Goal: Task Accomplishment & Management: Manage account settings

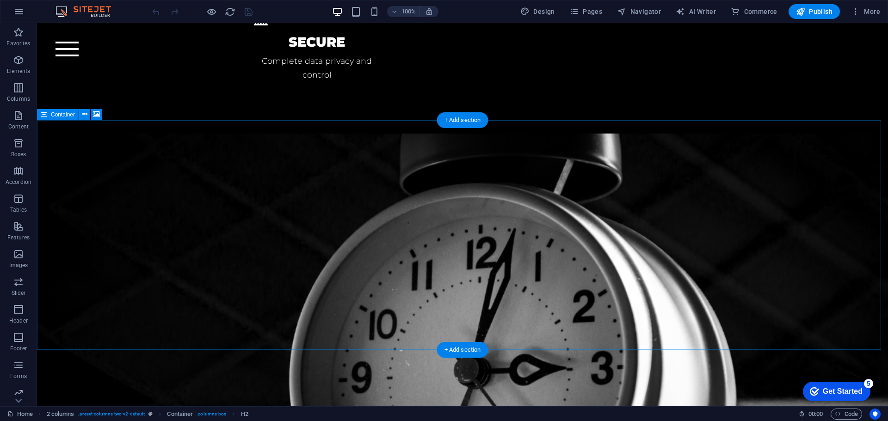
scroll to position [2363, 0]
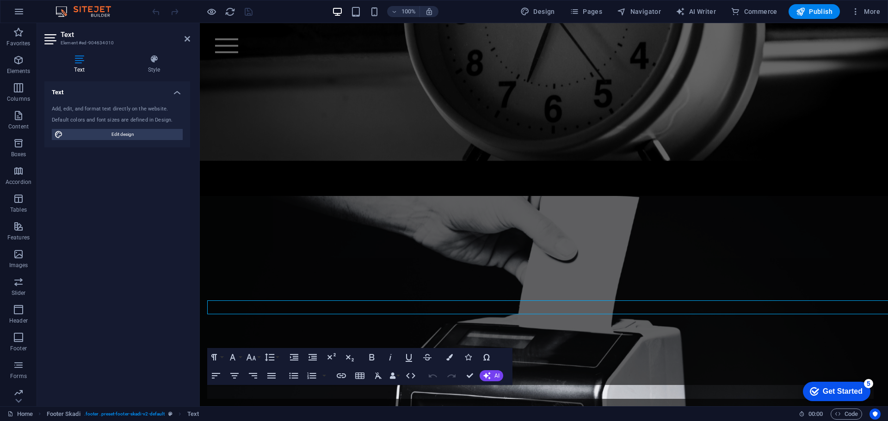
scroll to position [2448, 0]
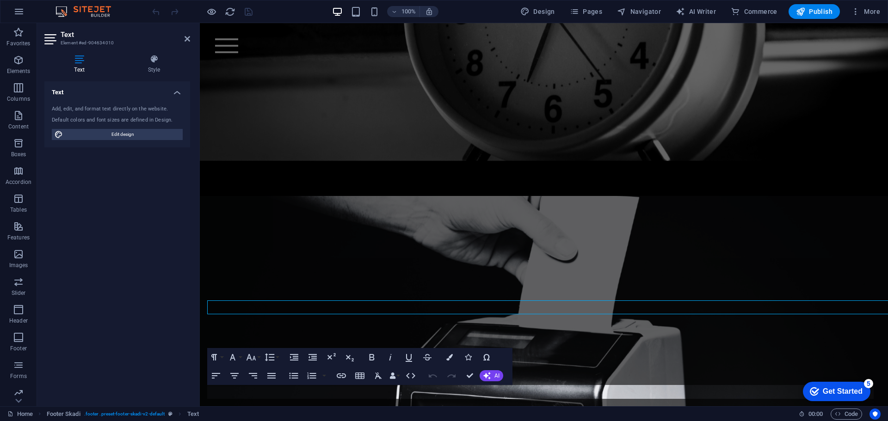
scroll to position [2448, 0]
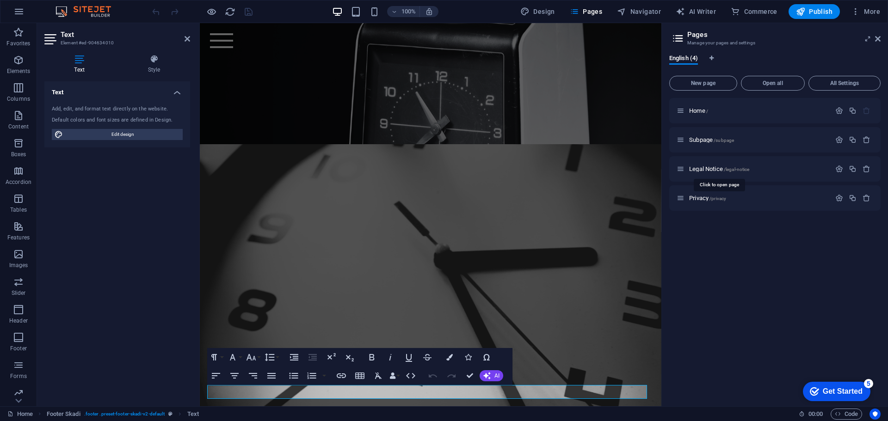
click at [701, 171] on span "Legal Notice /legal-notice" at bounding box center [719, 168] width 60 height 7
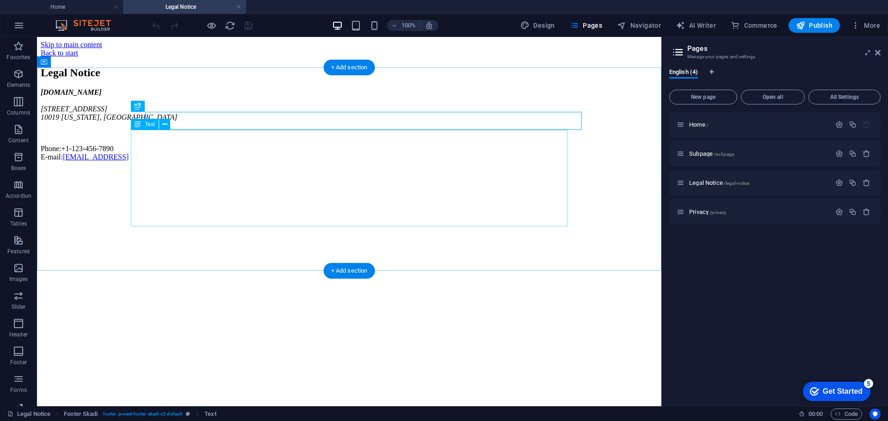
scroll to position [0, 0]
click at [168, 161] on div "[DOMAIN_NAME] [STREET_ADDRESS][US_STATE] Phone: [PHONE_NUMBER] E-mail: [EMAIL_A…" at bounding box center [349, 124] width 617 height 73
click at [163, 161] on div "[DOMAIN_NAME] [STREET_ADDRESS][US_STATE] Phone: [PHONE_NUMBER] E-mail: [EMAIL_A…" at bounding box center [349, 124] width 617 height 73
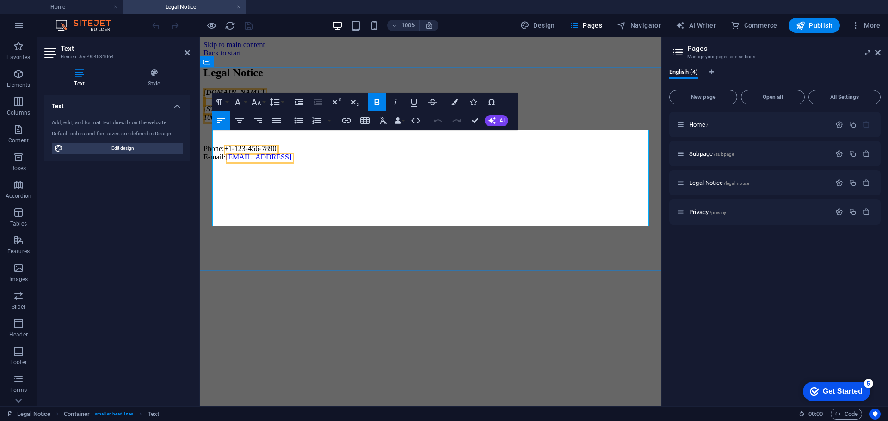
click at [234, 113] on span "[STREET_ADDRESS]" at bounding box center [236, 109] width 67 height 8
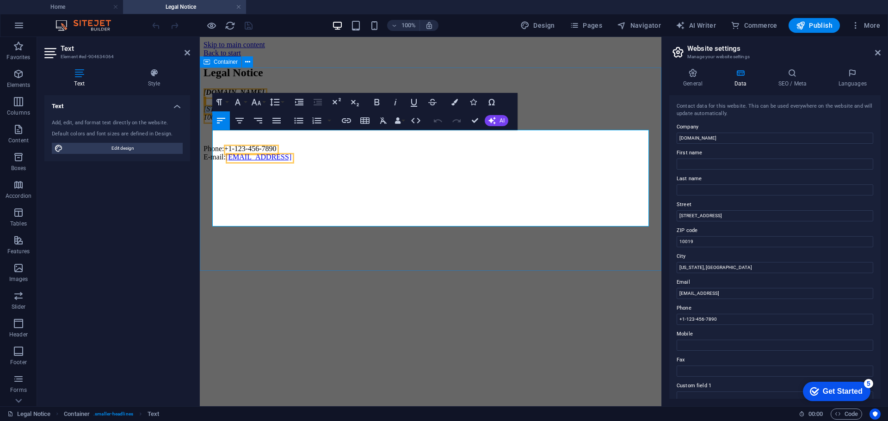
drag, startPoint x: 274, startPoint y: 164, endPoint x: 207, endPoint y: 164, distance: 67.5
click at [207, 161] on div "Legal Notice [DOMAIN_NAME] [STREET_ADDRESS][US_STATE] Phone: [PHONE_NUMBER] E-m…" at bounding box center [430, 114] width 454 height 95
drag, startPoint x: 294, startPoint y: 179, endPoint x: 213, endPoint y: 178, distance: 81.8
click at [213, 122] on address "[DOMAIN_NAME] [PERSON_NAME] 10019 [US_STATE], [GEOGRAPHIC_DATA]" at bounding box center [430, 104] width 454 height 33
click at [288, 122] on address "[GEOGRAPHIC_DATA]" at bounding box center [430, 117] width 454 height 8
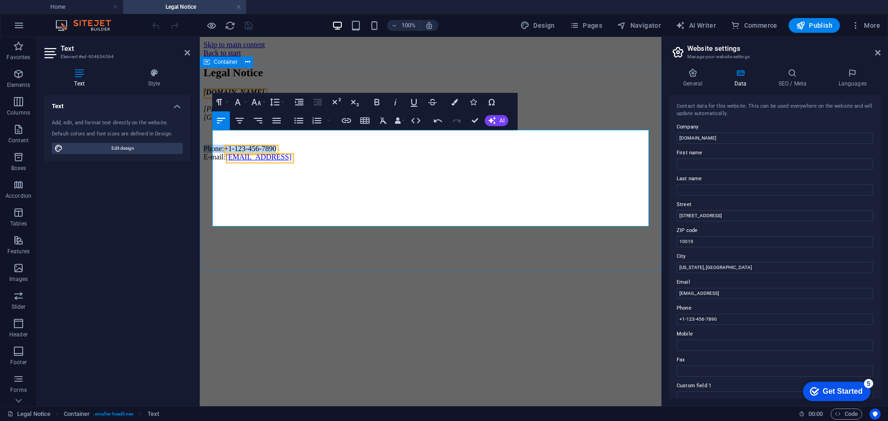
drag, startPoint x: 318, startPoint y: 203, endPoint x: 208, endPoint y: 204, distance: 110.5
click at [208, 161] on div "Legal Notice [DOMAIN_NAME] [PERSON_NAME][GEOGRAPHIC_DATA] Phone: [PHONE_NUMBER]…" at bounding box center [430, 114] width 454 height 95
click at [238, 137] on p at bounding box center [430, 133] width 454 height 8
drag, startPoint x: 453, startPoint y: 217, endPoint x: 247, endPoint y: 219, distance: 206.6
click at [247, 161] on p "E-mail: [EMAIL_ADDRESS]" at bounding box center [430, 153] width 454 height 17
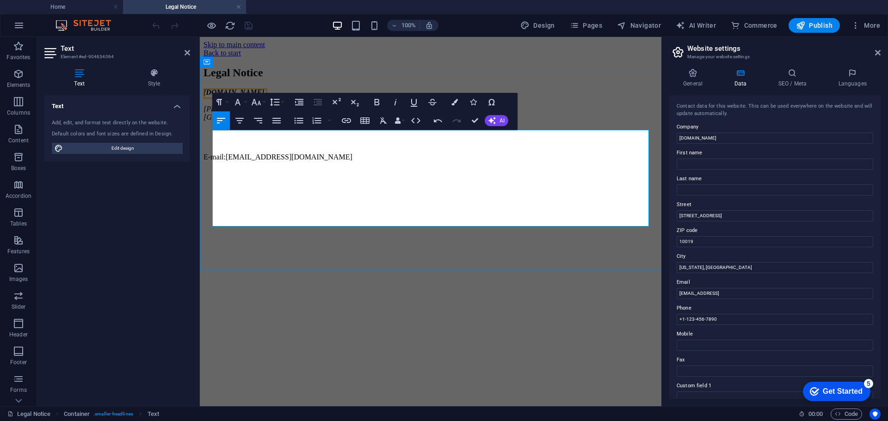
click at [241, 161] on p "E-mail:[EMAIL_ADDRESS][DOMAIN_NAME]" at bounding box center [430, 153] width 454 height 17
copy p "i [EMAIL_ADDRESS][DOMAIN_NAME]"
click at [348, 119] on icon "button" at bounding box center [346, 120] width 9 height 5
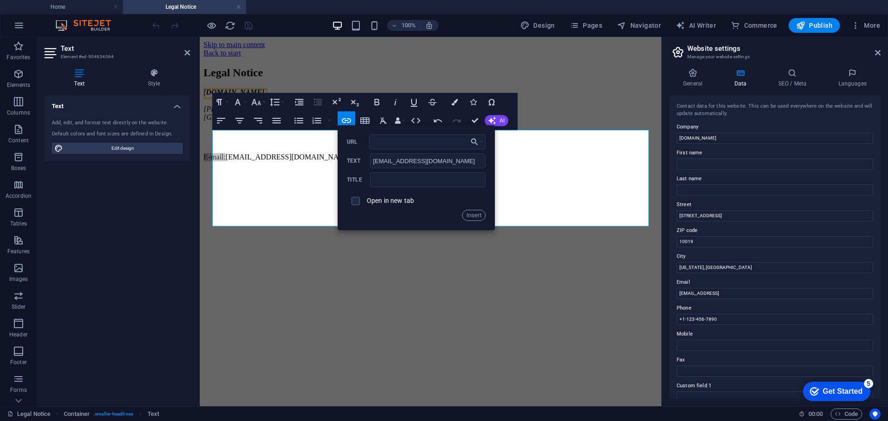
click at [406, 142] on input "URL" at bounding box center [427, 142] width 116 height 15
type input "mailto:[EMAIL_ADDRESS][DOMAIN_NAME]"
click at [477, 217] on button "Insert" at bounding box center [474, 215] width 24 height 11
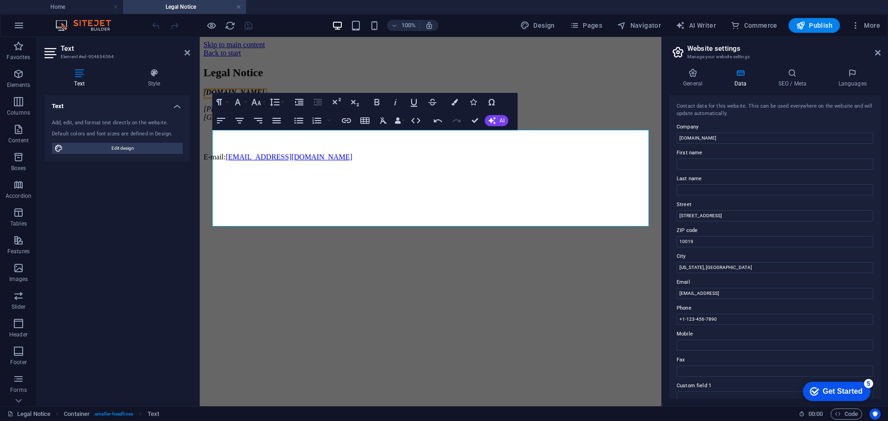
click at [490, 169] on html "Skip to main content Back to start Legal Notice [DOMAIN_NAME] [PERSON_NAME][GEO…" at bounding box center [430, 103] width 461 height 132
click at [235, 54] on div "Back to start" at bounding box center [430, 53] width 454 height 8
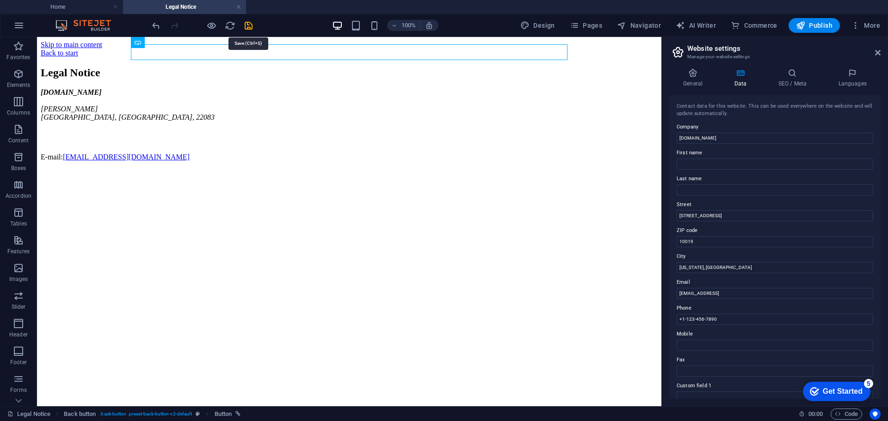
click at [251, 24] on icon "save" at bounding box center [248, 25] width 11 height 11
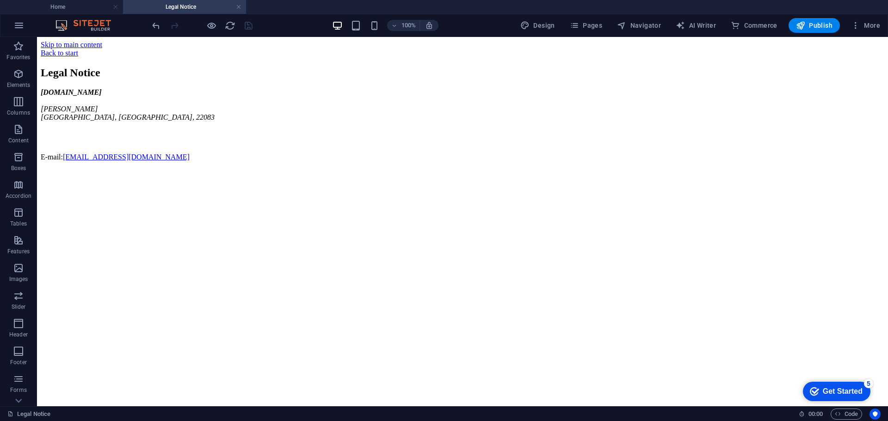
click at [827, 24] on span "Publish" at bounding box center [814, 25] width 37 height 9
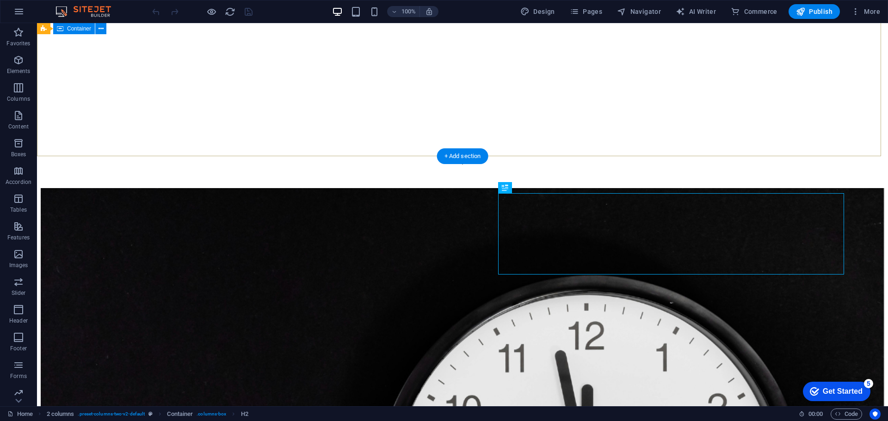
scroll to position [177, 0]
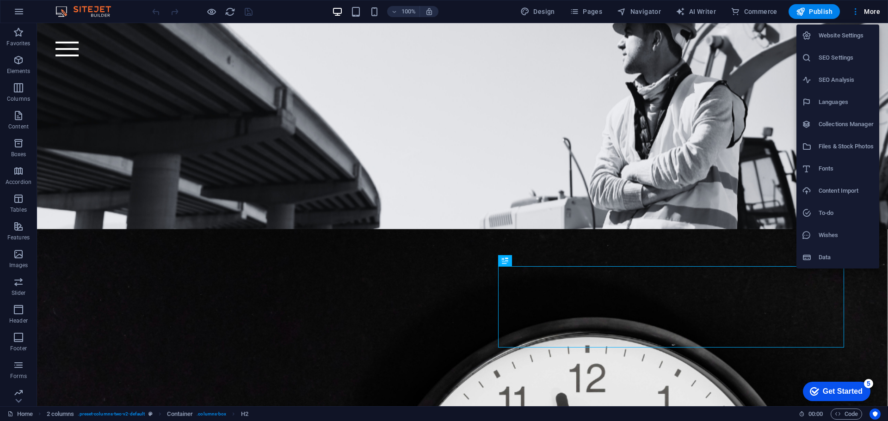
click at [843, 35] on h6 "Website Settings" at bounding box center [845, 35] width 55 height 11
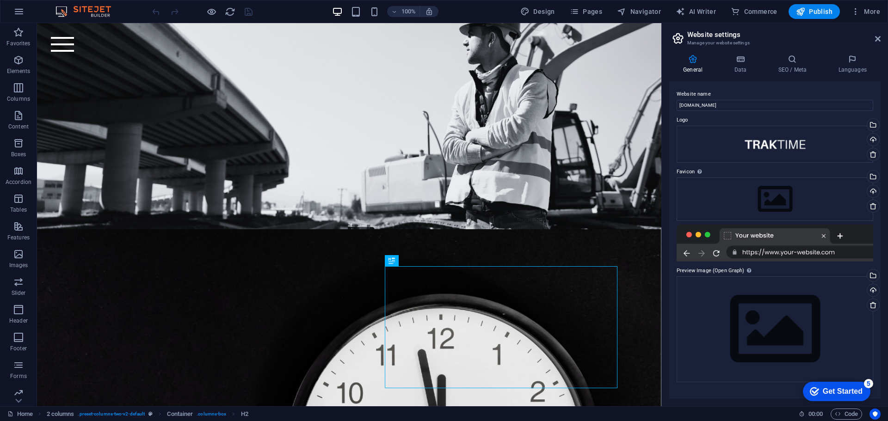
click at [740, 60] on icon at bounding box center [740, 59] width 40 height 9
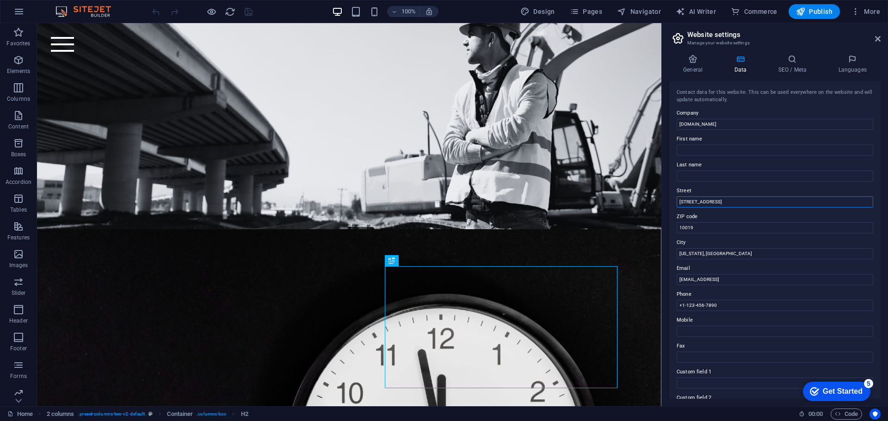
drag, startPoint x: 779, startPoint y: 225, endPoint x: 658, endPoint y: 201, distance: 123.1
type input "Heinrich-Heertz"
drag, startPoint x: 702, startPoint y: 229, endPoint x: 671, endPoint y: 229, distance: 31.0
click at [671, 229] on div "Contact data for this website. This can be used everywhere on the website and w…" at bounding box center [774, 240] width 211 height 318
type input "22083"
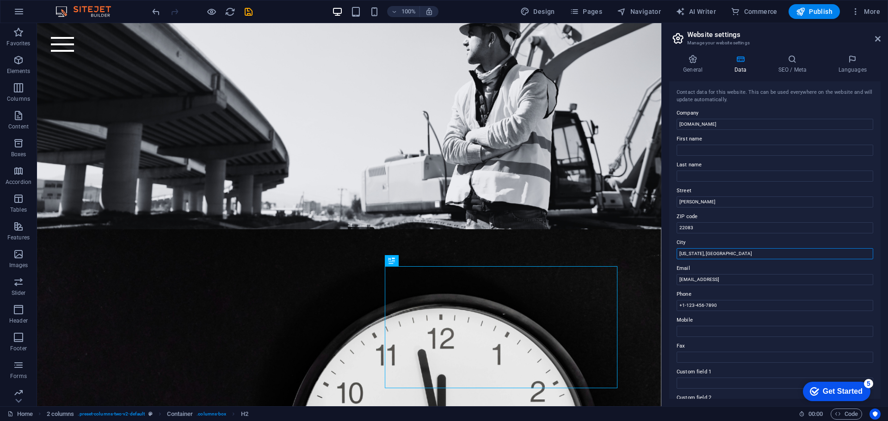
click at [713, 255] on input "[US_STATE], [GEOGRAPHIC_DATA]" at bounding box center [774, 253] width 196 height 11
type input "[GEOGRAPHIC_DATA]"
drag, startPoint x: 845, startPoint y: 302, endPoint x: 653, endPoint y: 282, distance: 192.4
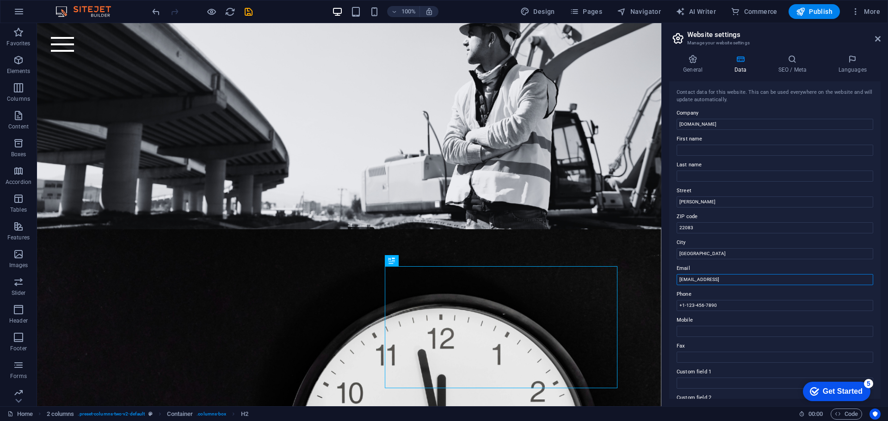
click at [807, 278] on input "[EMAIL_ADDRESS]" at bounding box center [774, 279] width 196 height 11
type input "[EMAIL_ADDRESS][DOMAIN_NAME]"
click at [745, 309] on input "+1-123-456-7890" at bounding box center [774, 305] width 196 height 11
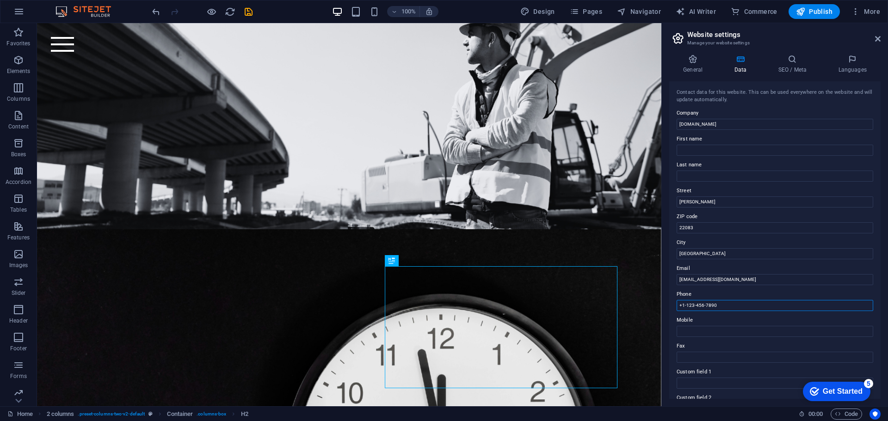
click at [745, 309] on input "+1-123-456-7890" at bounding box center [774, 305] width 196 height 11
drag, startPoint x: 746, startPoint y: 308, endPoint x: 742, endPoint y: 313, distance: 6.3
click at [742, 312] on div "Contact data for this website. This can be used everywhere on the website and w…" at bounding box center [774, 240] width 211 height 318
click at [743, 306] on input "+1-123-456-7890" at bounding box center [774, 305] width 196 height 11
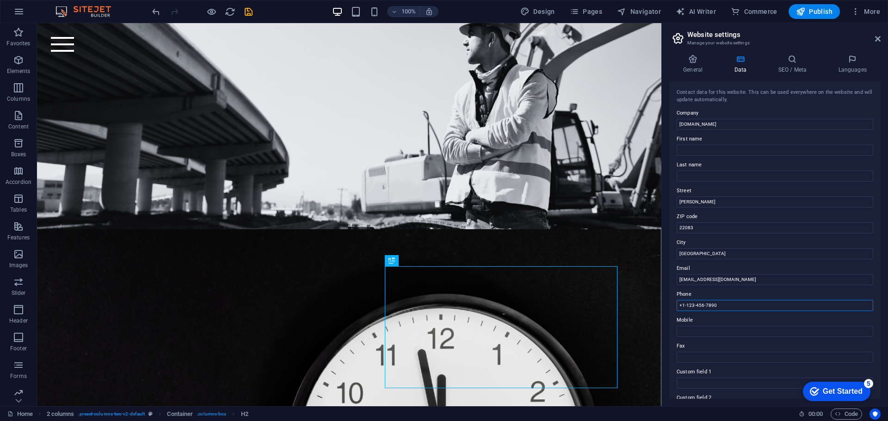
click at [742, 305] on input "+1-123-456-7890" at bounding box center [774, 305] width 196 height 11
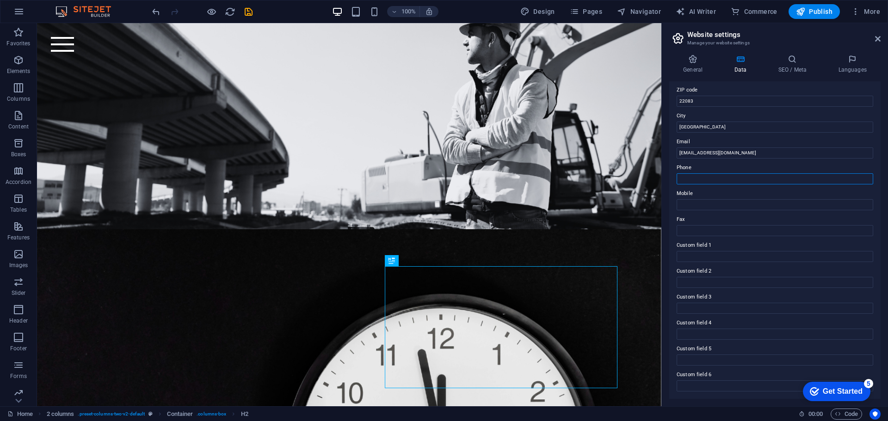
scroll to position [0, 0]
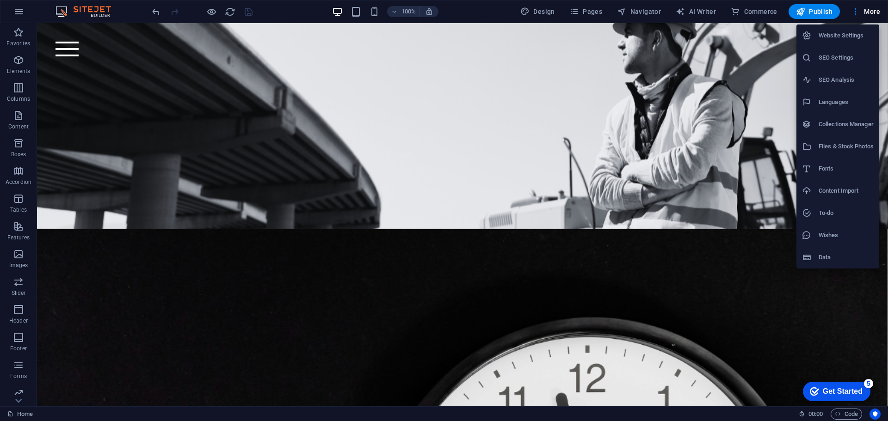
click at [839, 38] on h6 "Website Settings" at bounding box center [845, 35] width 55 height 11
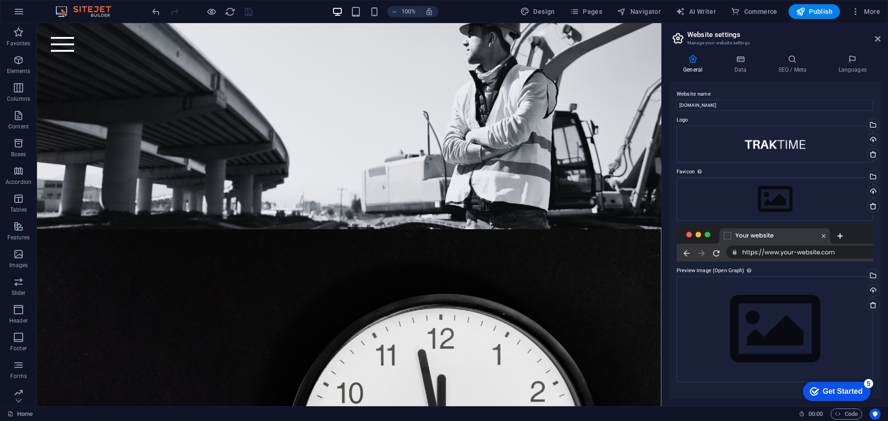
click at [743, 63] on icon at bounding box center [740, 59] width 40 height 9
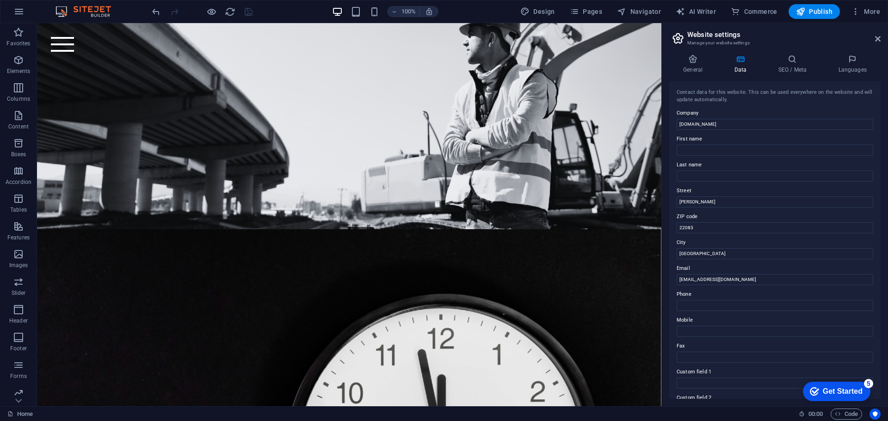
click at [784, 60] on icon at bounding box center [792, 59] width 56 height 9
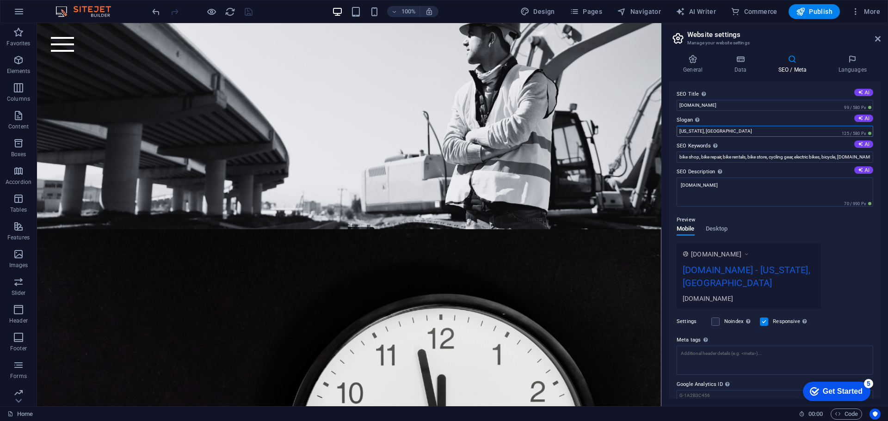
drag, startPoint x: 791, startPoint y: 155, endPoint x: 660, endPoint y: 129, distance: 133.7
type input "Easy Time Tracking"
click at [732, 155] on input "bike shop, bike repair, bike rentals, bike store, cycling gear, electric bikes,…" at bounding box center [774, 157] width 196 height 11
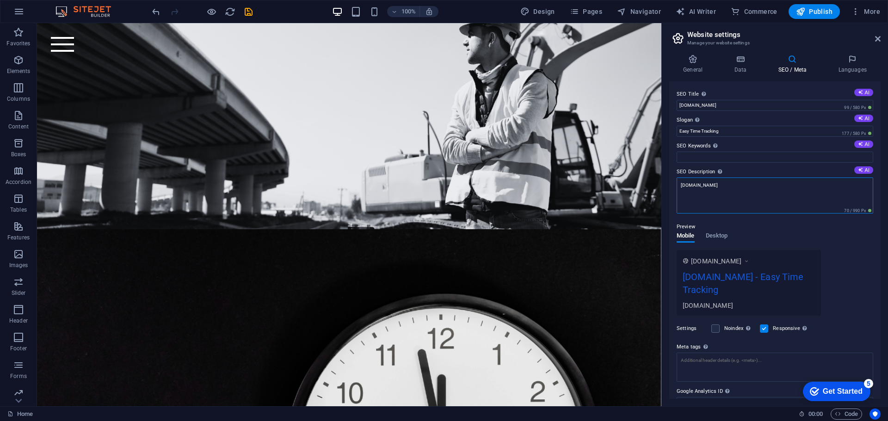
click at [725, 189] on textarea "[DOMAIN_NAME]" at bounding box center [774, 196] width 196 height 36
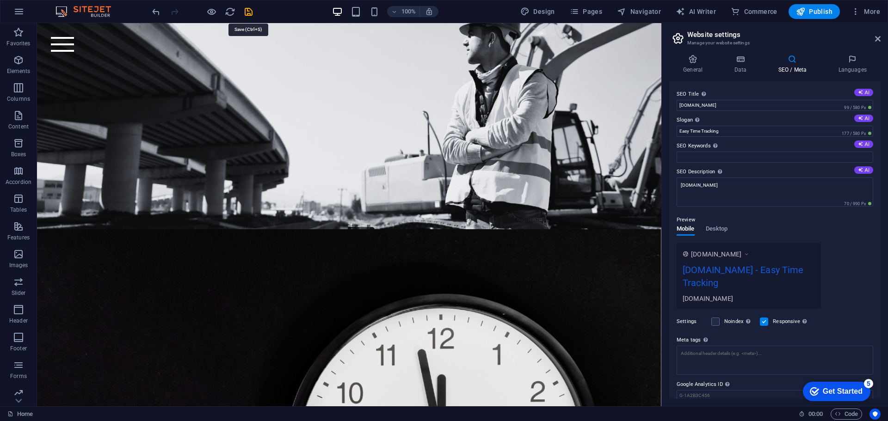
click at [250, 10] on icon "save" at bounding box center [248, 11] width 11 height 11
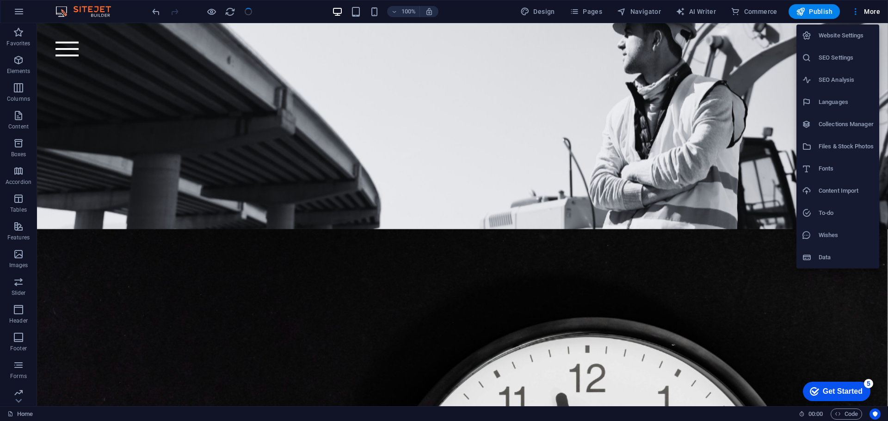
click at [846, 34] on h6 "Website Settings" at bounding box center [845, 35] width 55 height 11
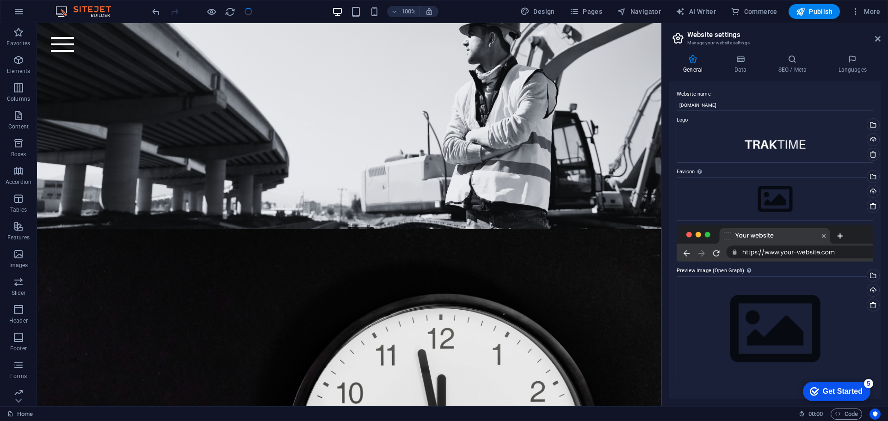
click at [749, 65] on h4 "Data" at bounding box center [742, 64] width 44 height 19
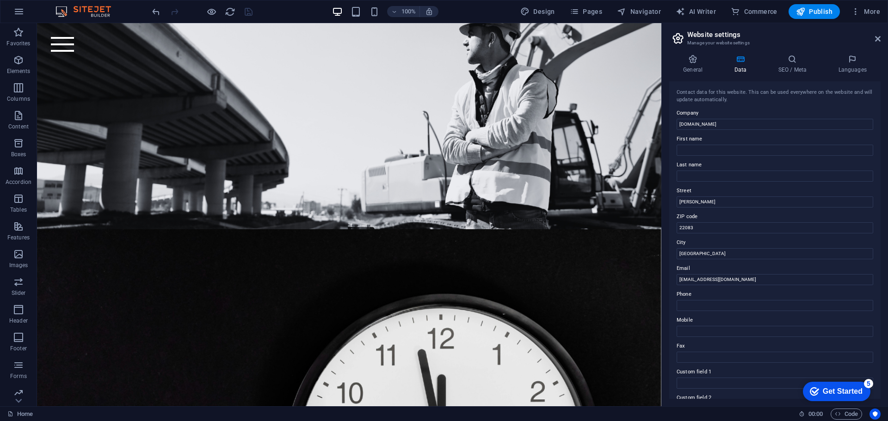
click at [795, 64] on h4 "SEO / Meta" at bounding box center [794, 64] width 60 height 19
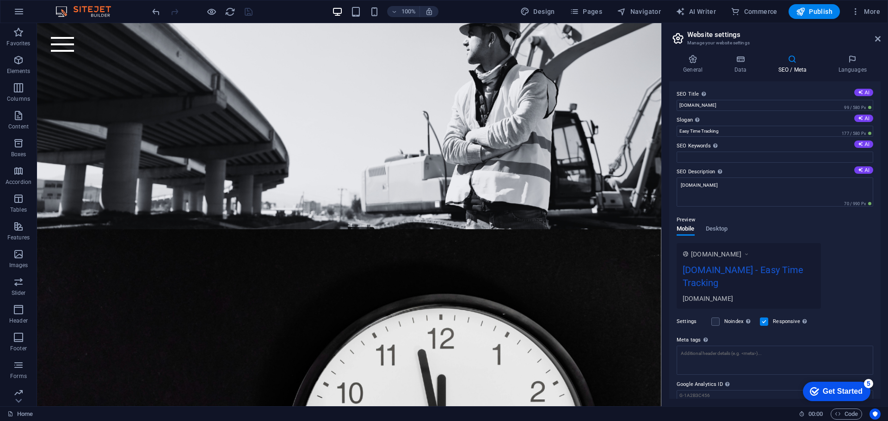
click at [848, 64] on h4 "Languages" at bounding box center [852, 64] width 56 height 19
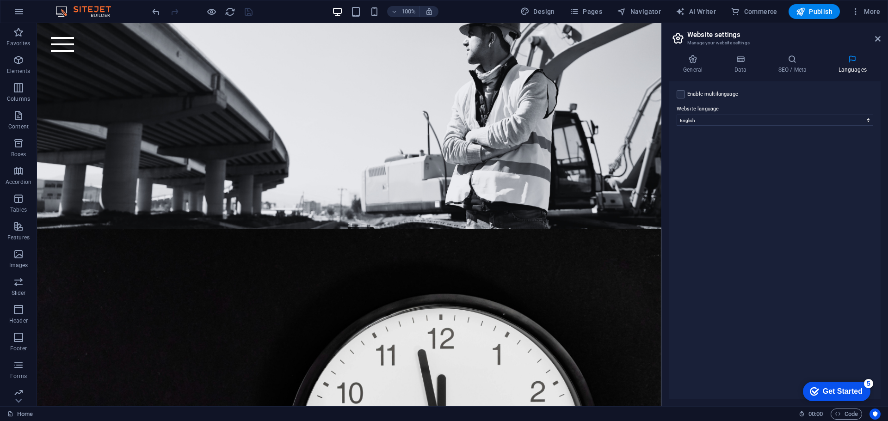
click at [692, 62] on icon at bounding box center [692, 59] width 47 height 9
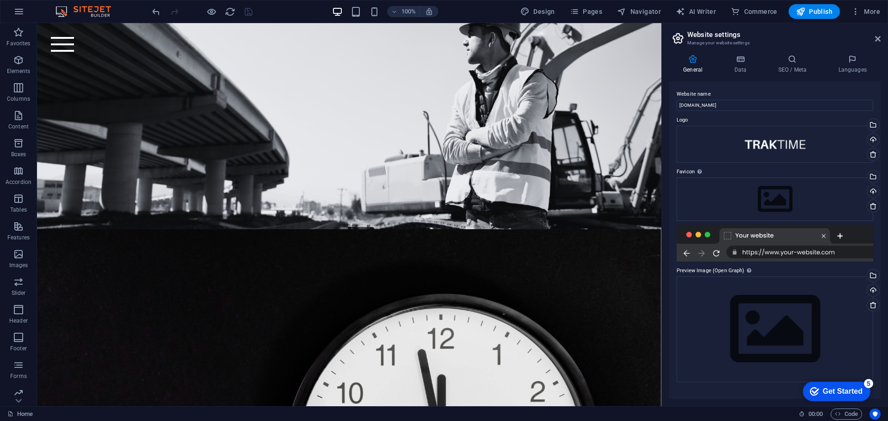
click at [878, 37] on icon at bounding box center [878, 38] width 6 height 7
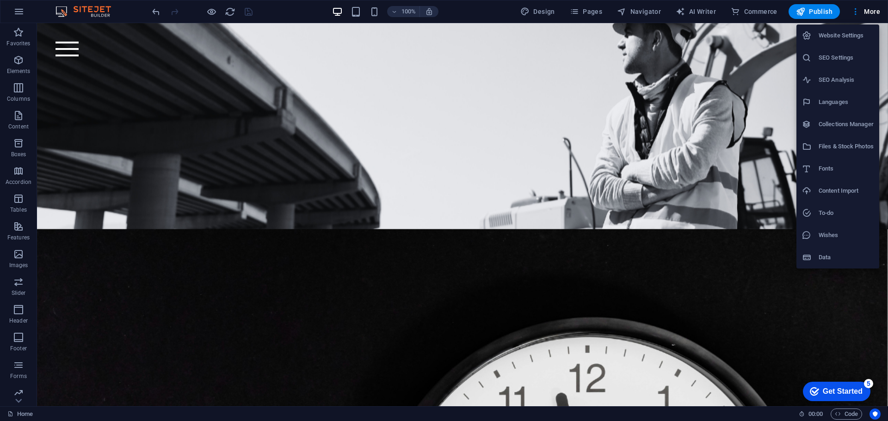
click at [839, 58] on h6 "SEO Settings" at bounding box center [845, 57] width 55 height 11
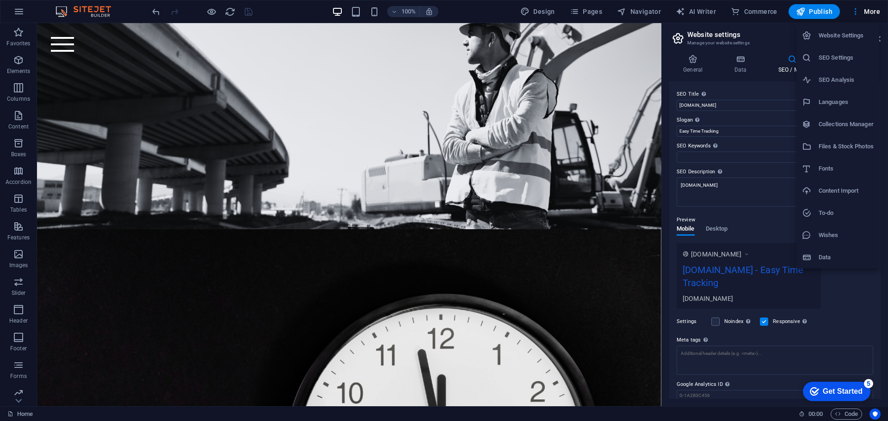
click at [837, 125] on h6 "Collections Manager" at bounding box center [845, 124] width 55 height 11
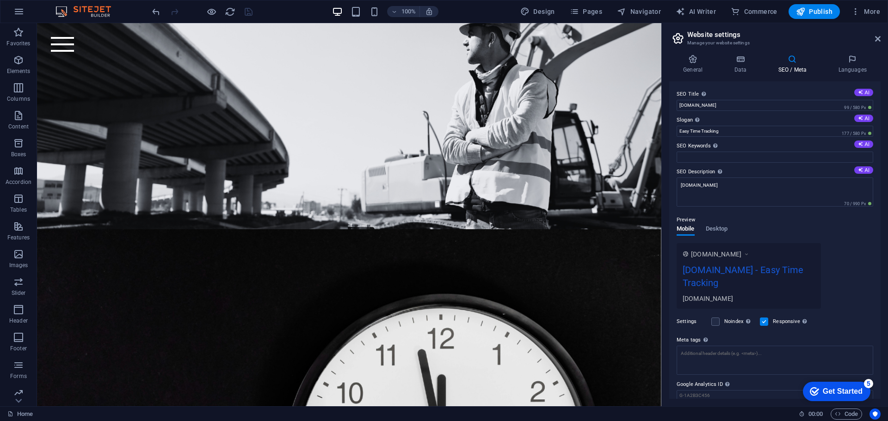
click at [882, 44] on aside "Website settings Manage your website settings General Data SEO / Meta Languages…" at bounding box center [774, 214] width 227 height 383
click at [876, 37] on icon at bounding box center [878, 38] width 6 height 7
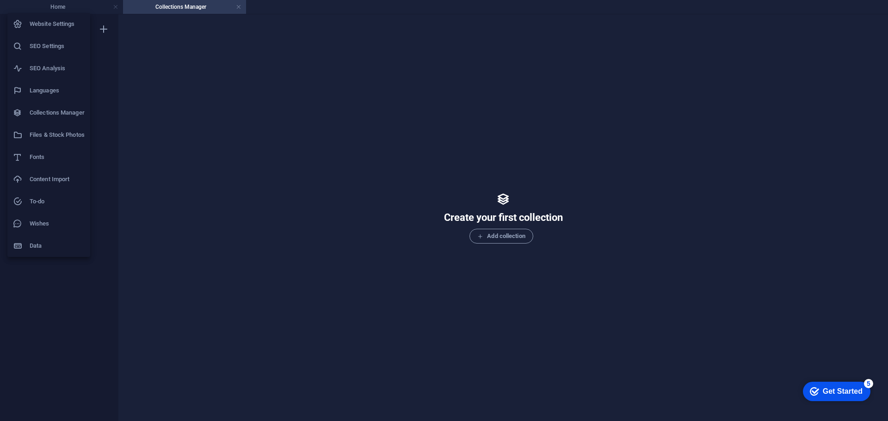
click at [49, 24] on h6 "Website Settings" at bounding box center [57, 23] width 55 height 11
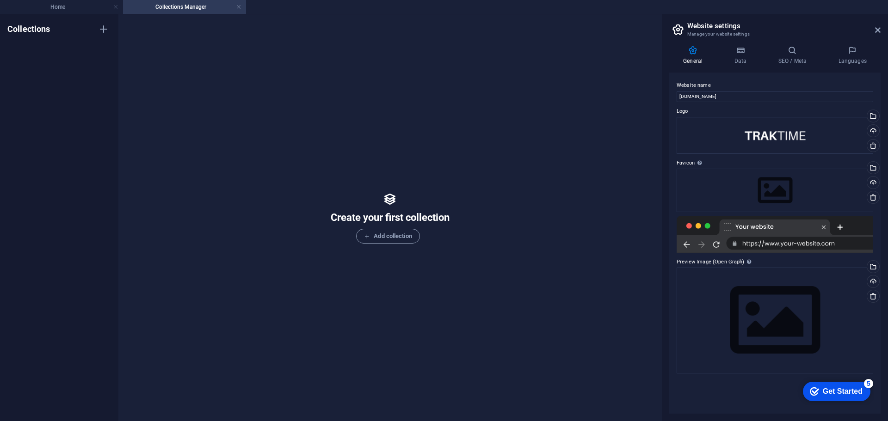
click at [877, 30] on icon at bounding box center [878, 29] width 6 height 7
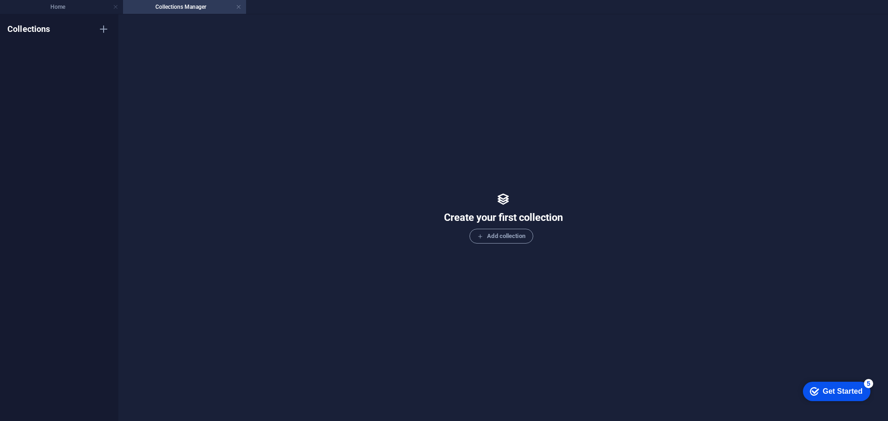
click at [239, 7] on link at bounding box center [239, 7] width 6 height 9
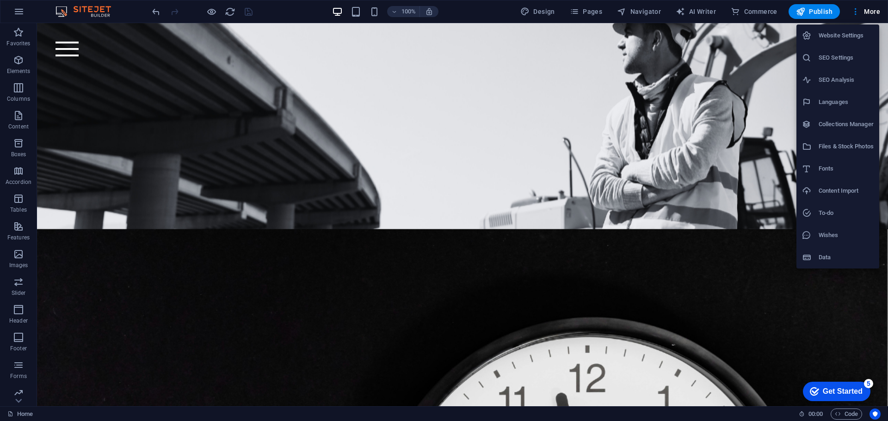
click at [826, 254] on li "Data" at bounding box center [837, 257] width 83 height 22
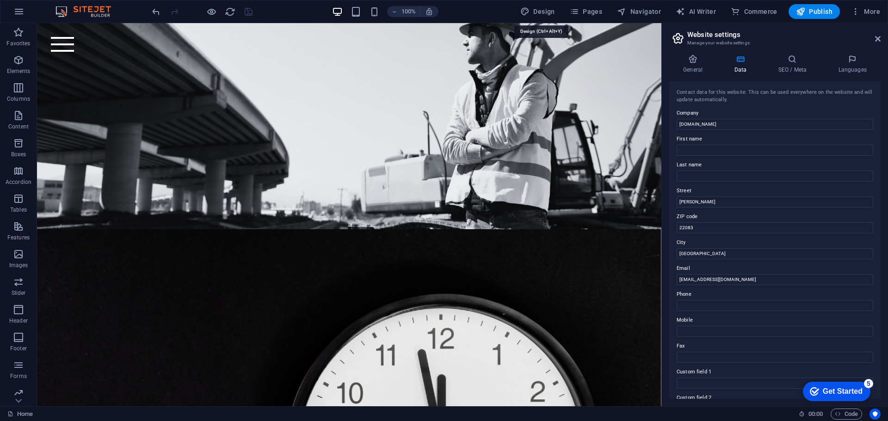
click at [542, 12] on span "Design" at bounding box center [537, 11] width 35 height 9
select select "rem"
select select "300"
select select "px"
